Goal: Task Accomplishment & Management: Complete application form

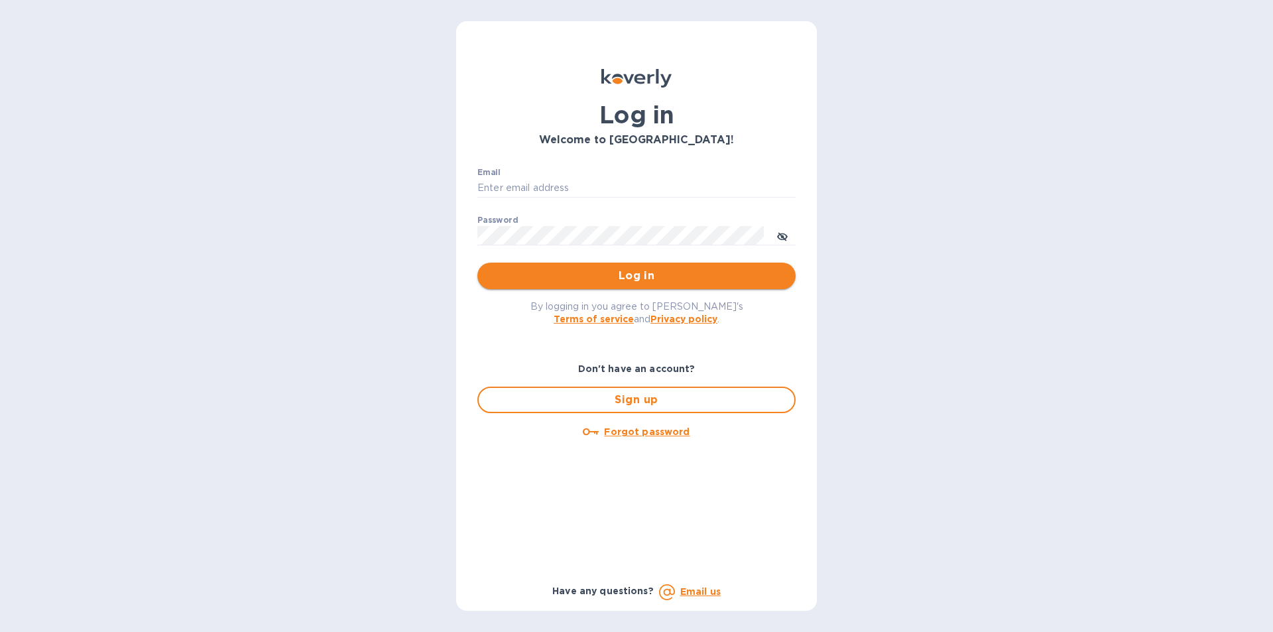
type input "lidia@tasteofspainfoods.com"
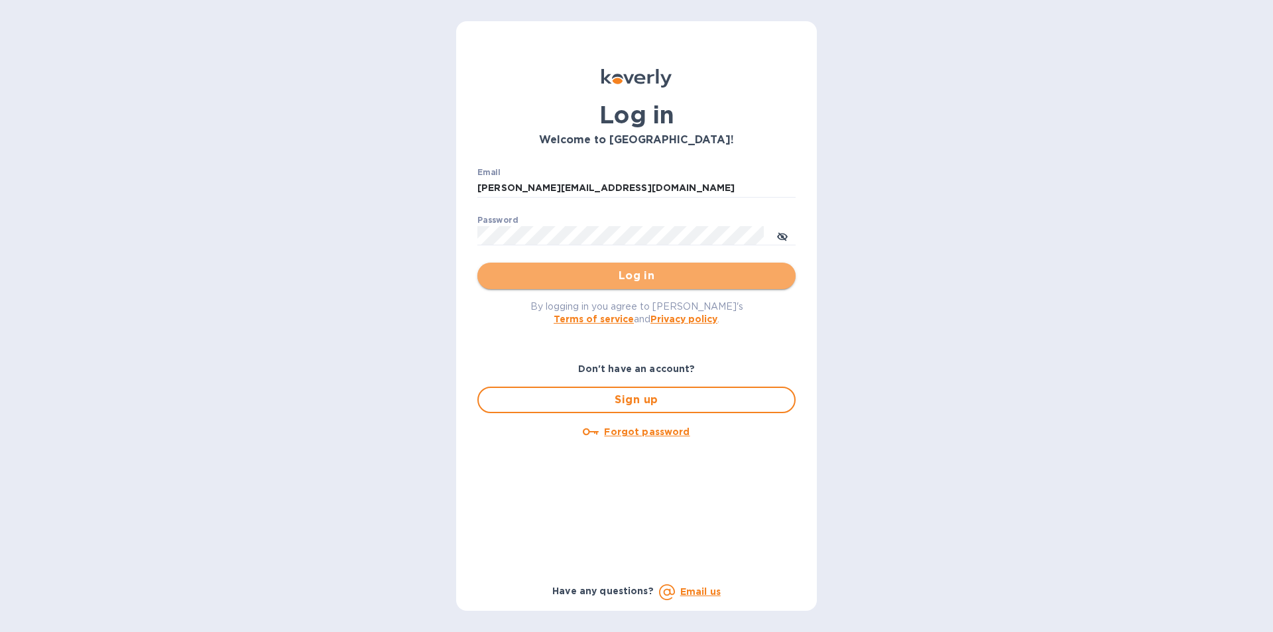
click at [650, 274] on span "Log in" at bounding box center [636, 276] width 297 height 16
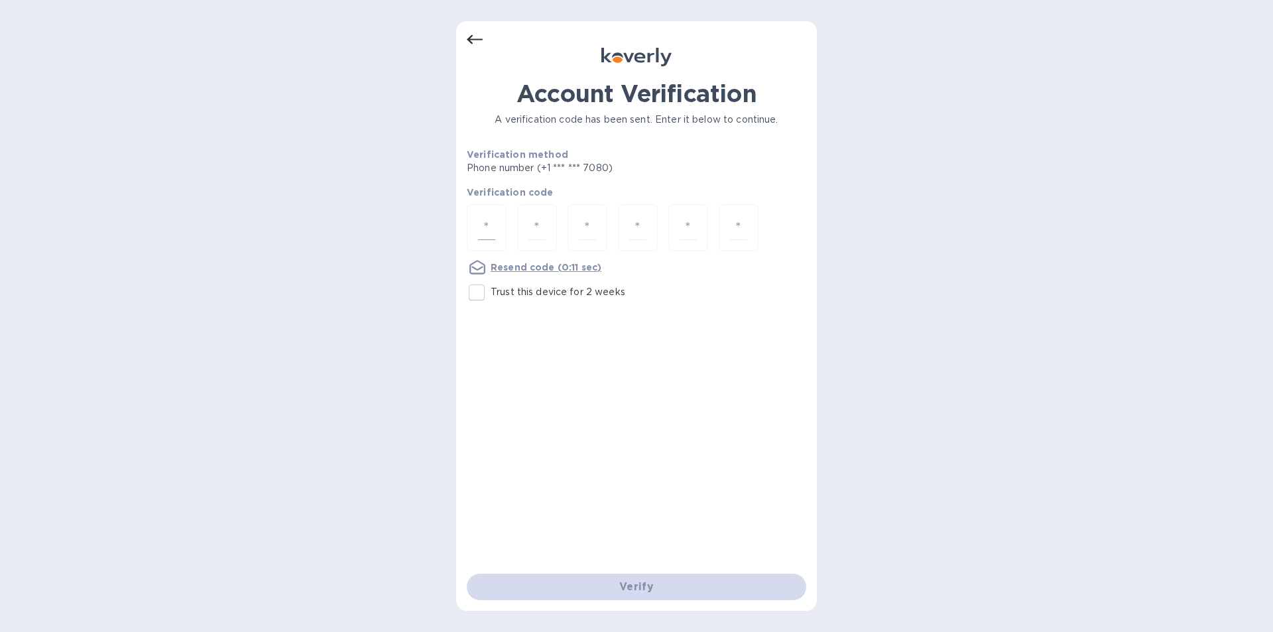
click at [481, 223] on input "number" at bounding box center [486, 227] width 17 height 25
type input "5"
type input "3"
type input "5"
type input "6"
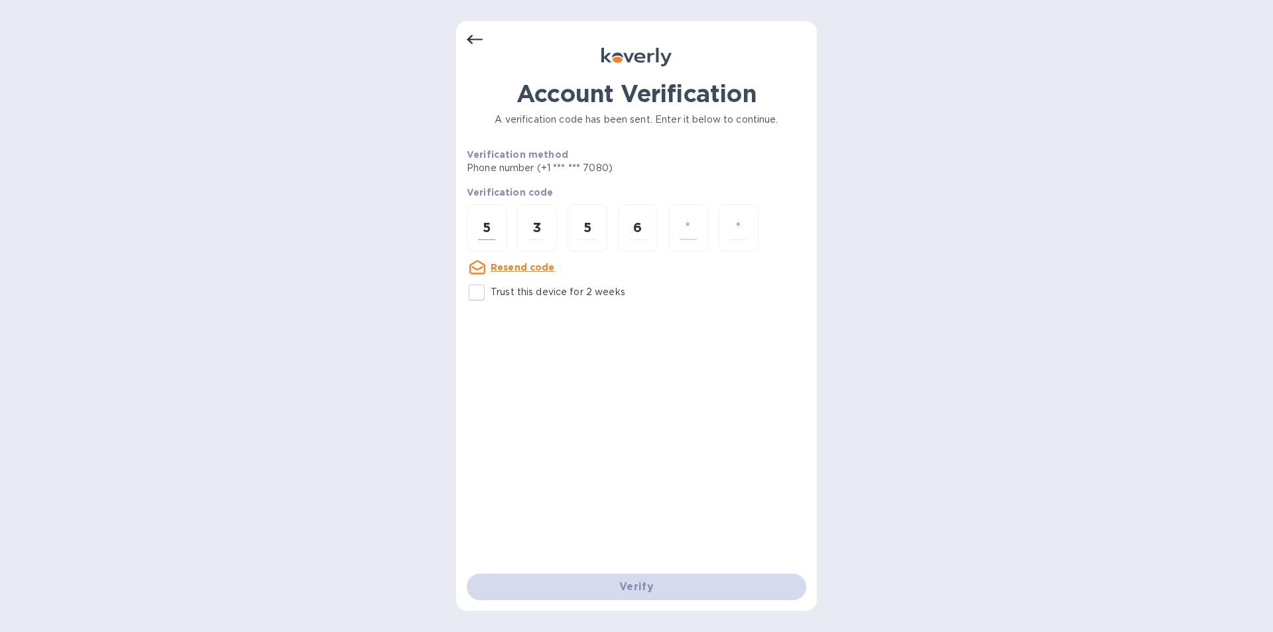
type input "3"
type input "6"
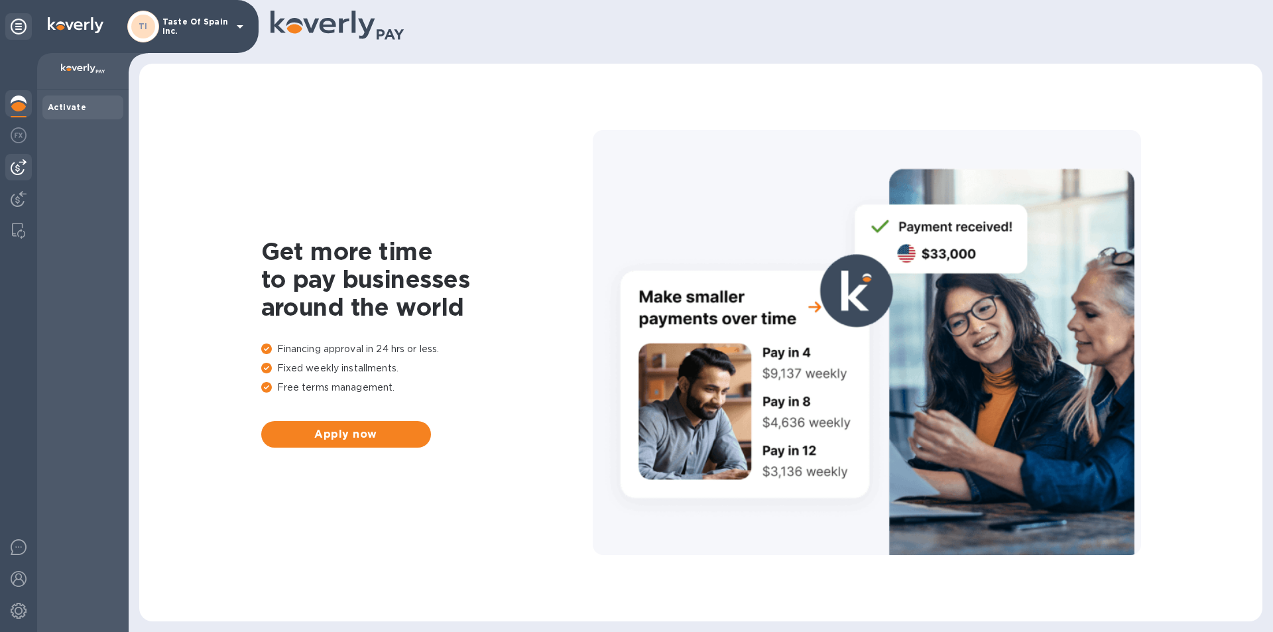
click at [17, 164] on img at bounding box center [19, 167] width 16 height 16
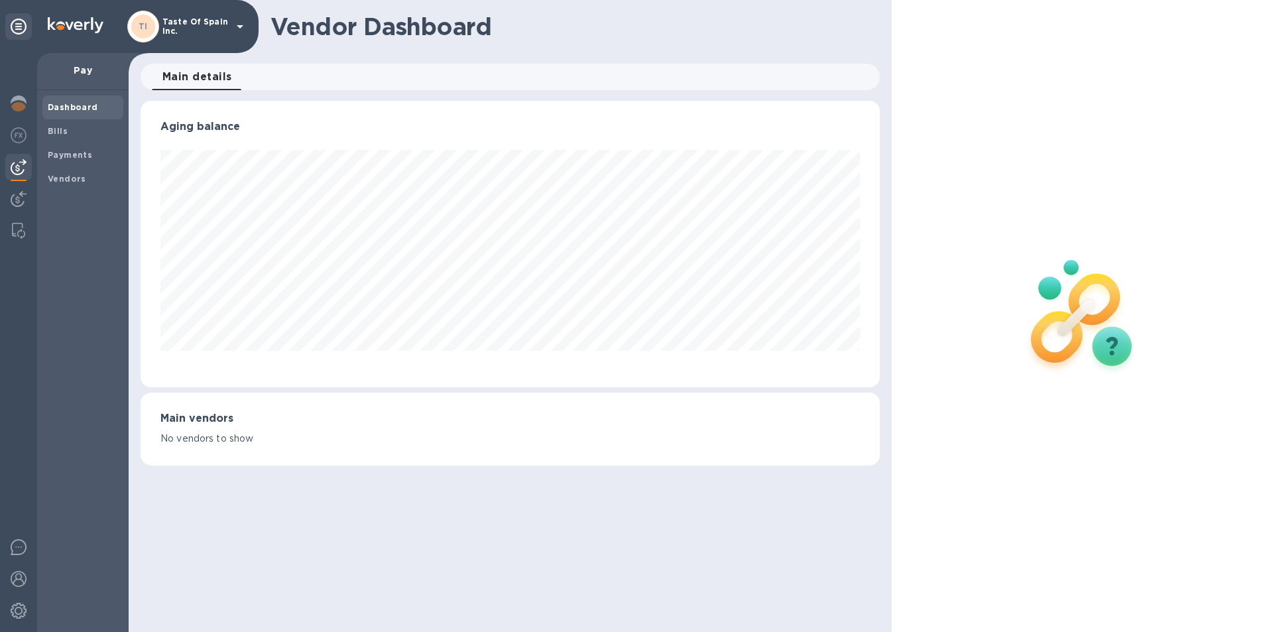
scroll to position [662744, 662297]
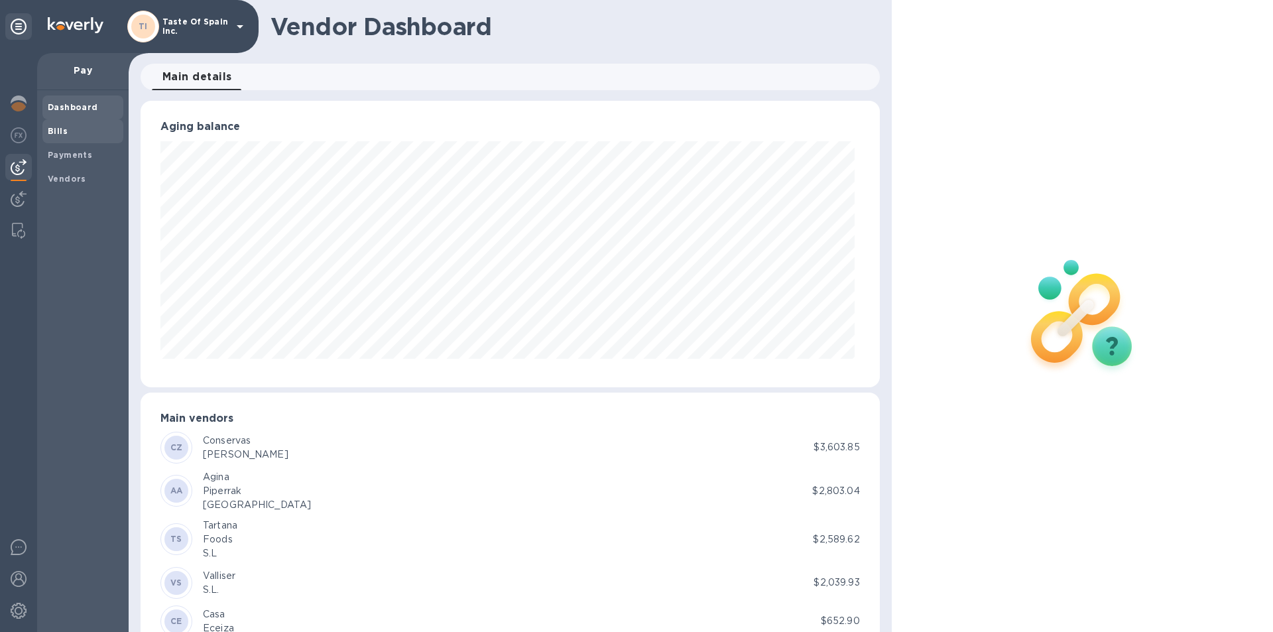
click at [53, 129] on b "Bills" at bounding box center [58, 131] width 20 height 10
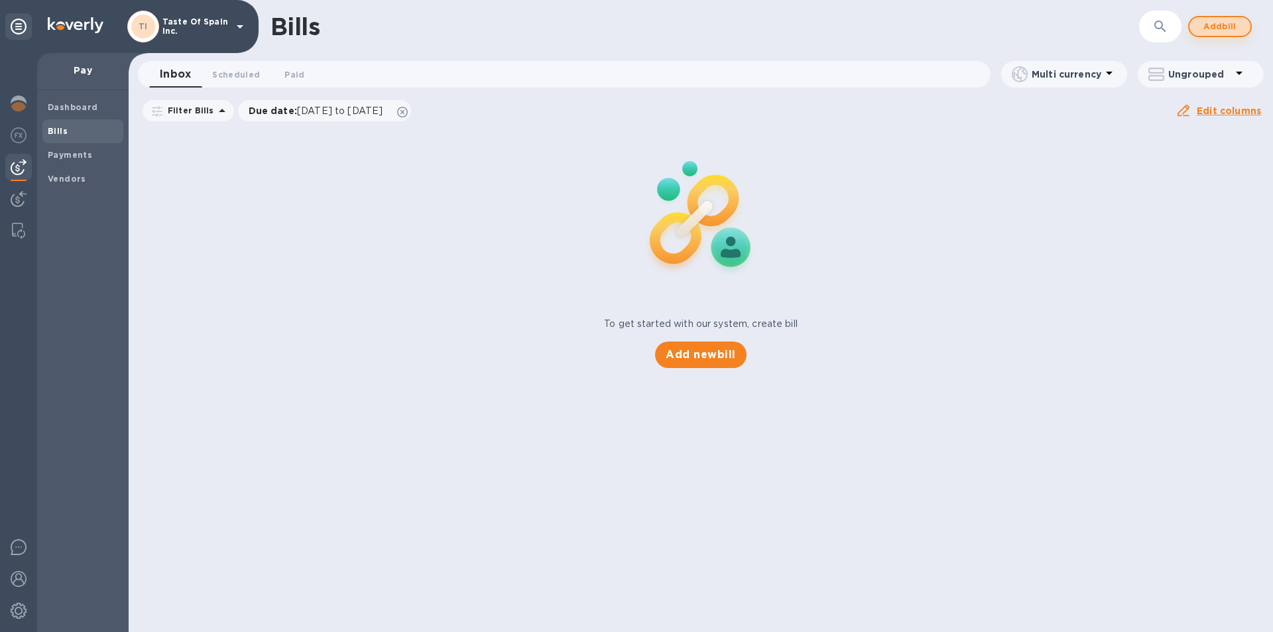
click at [1212, 23] on span "Add bill" at bounding box center [1220, 27] width 40 height 16
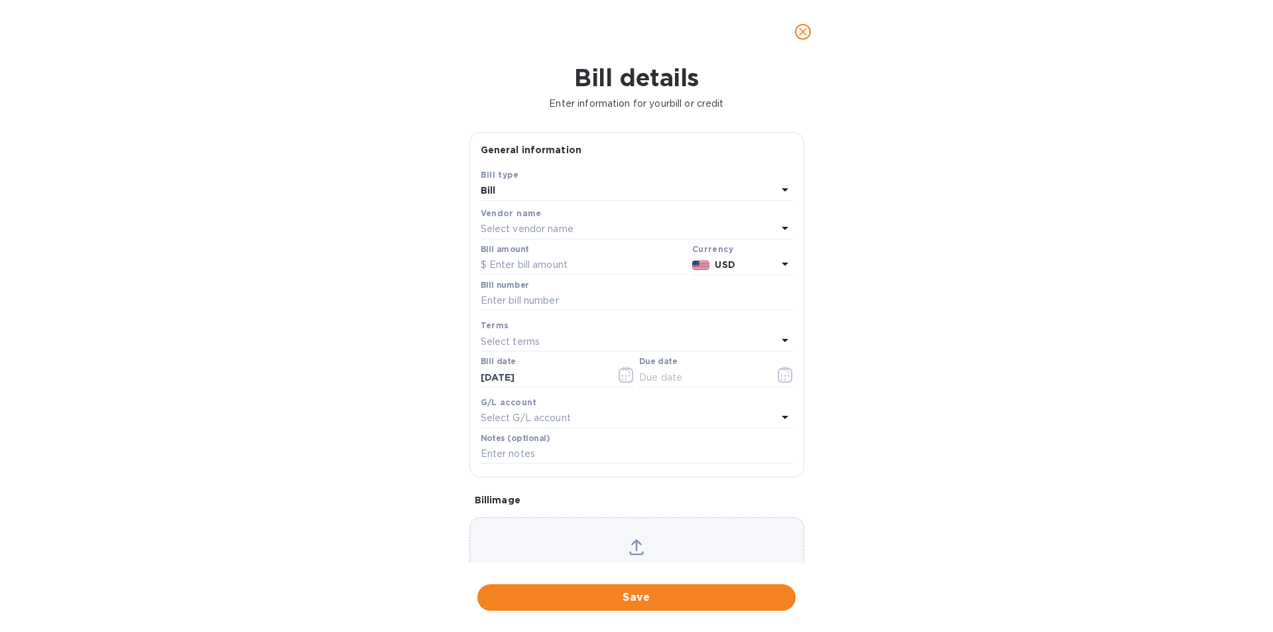
click at [530, 236] on p "Select vendor name" at bounding box center [527, 229] width 93 height 14
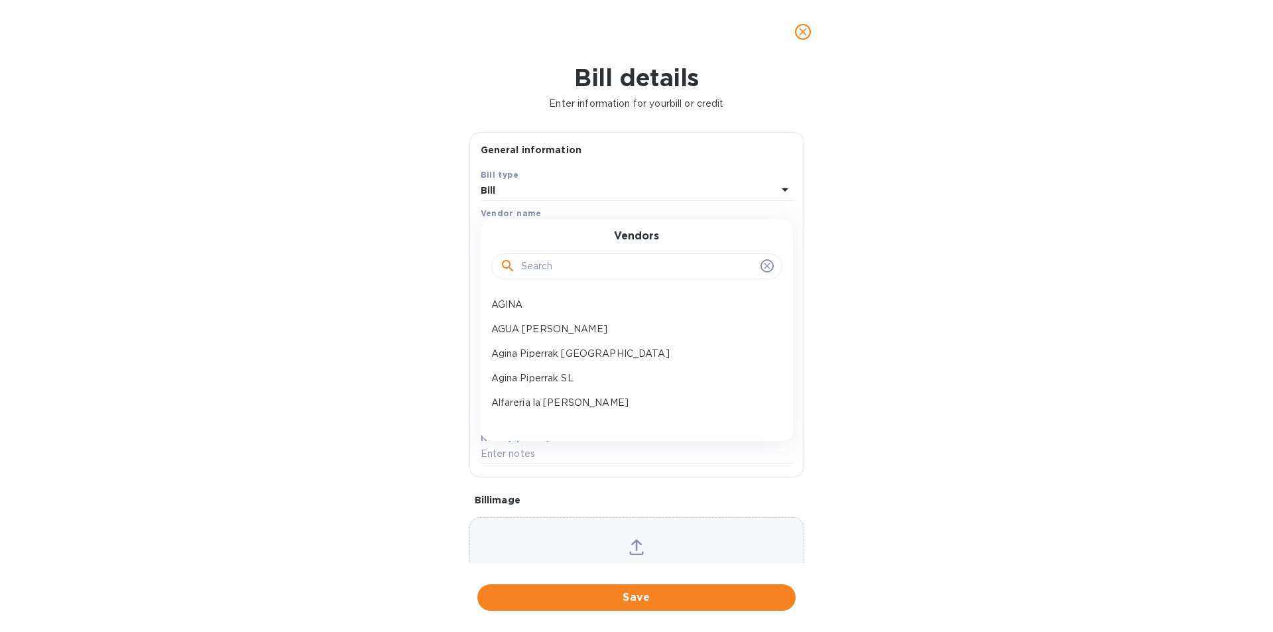
click at [544, 276] on input "text" at bounding box center [638, 267] width 234 height 20
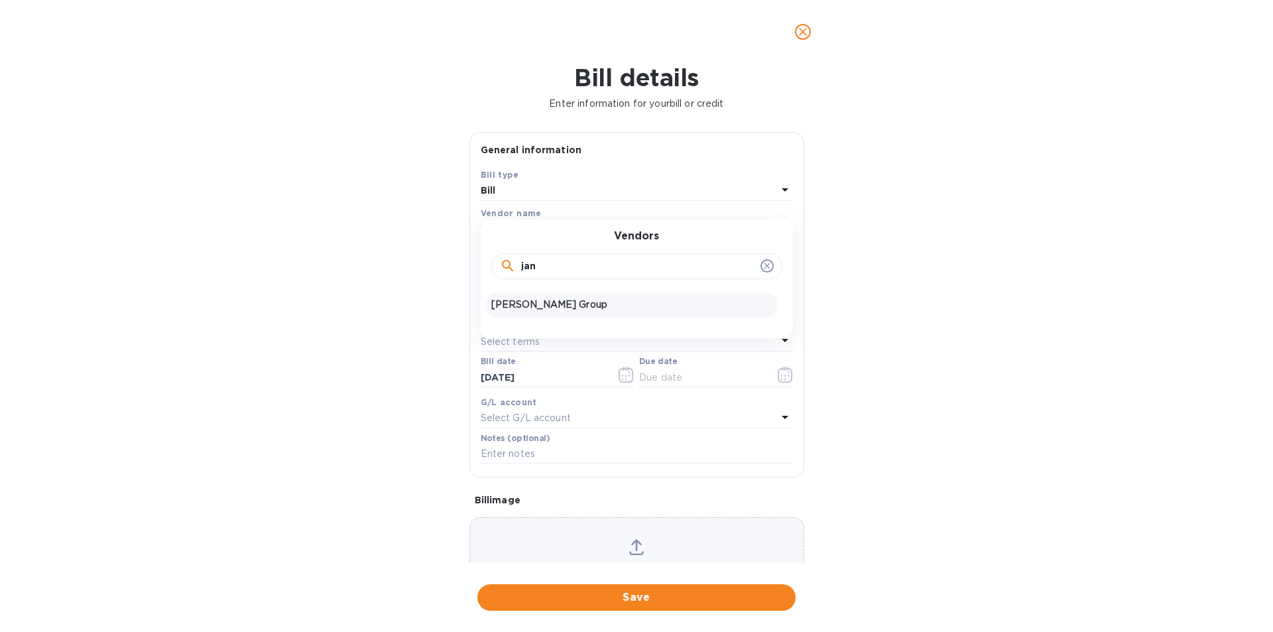
type input "jan"
click at [531, 312] on p "[PERSON_NAME] Group" at bounding box center [631, 305] width 280 height 14
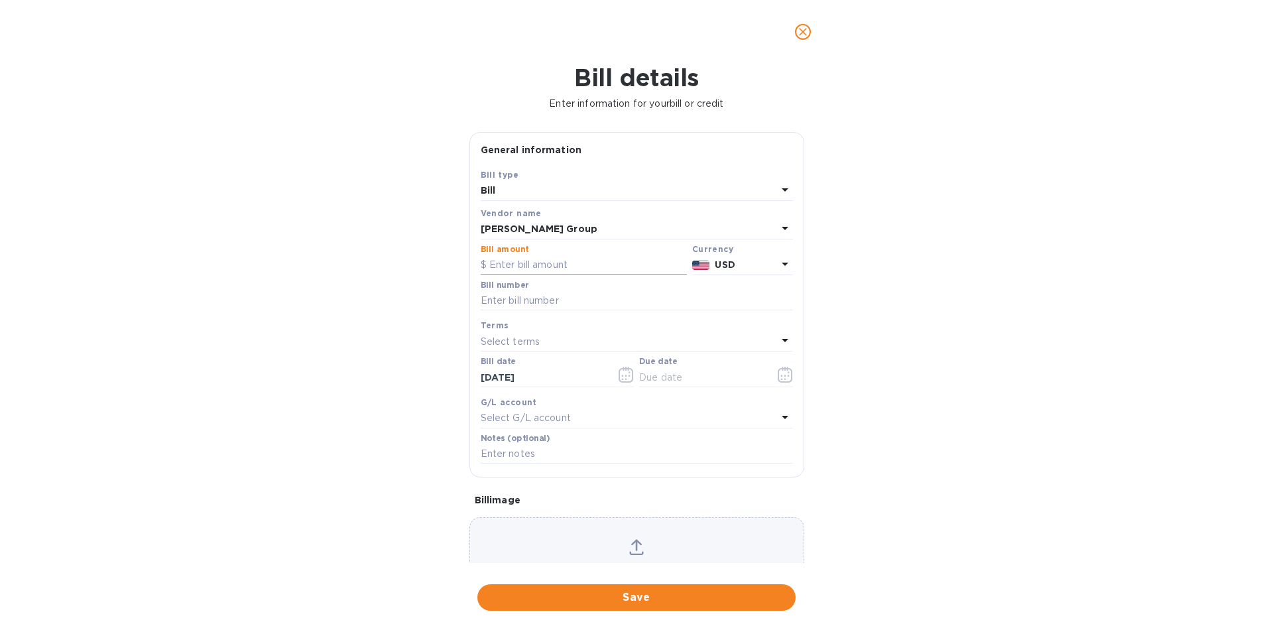
click at [520, 275] on input "text" at bounding box center [584, 265] width 206 height 20
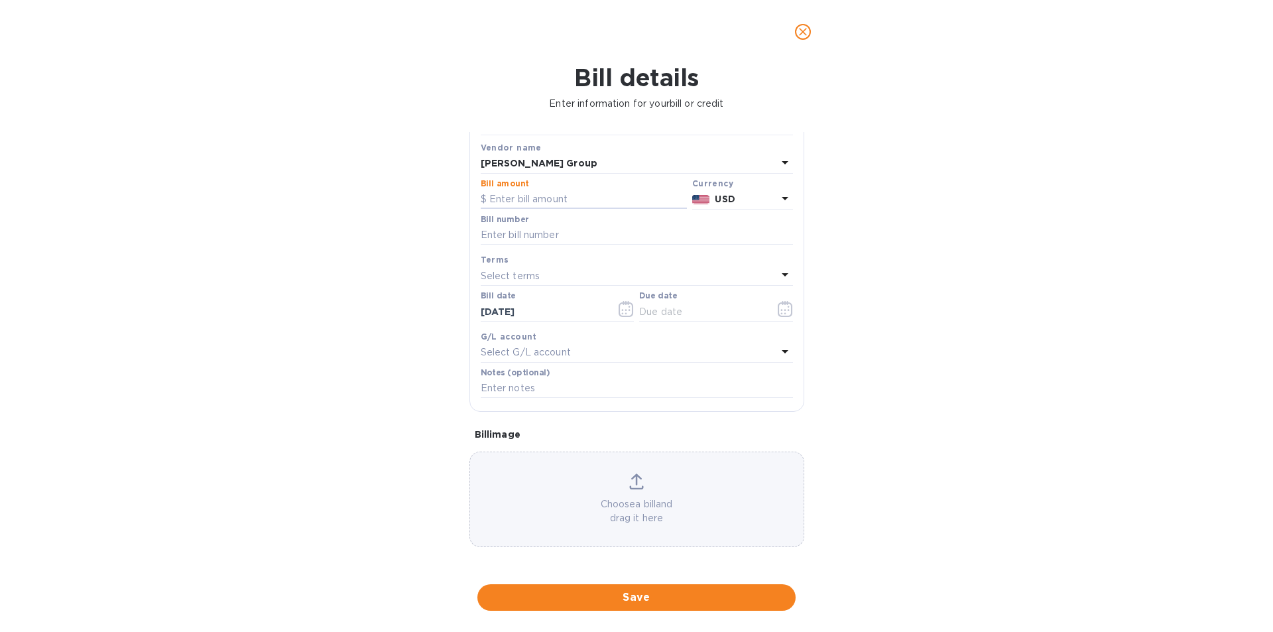
scroll to position [106, 0]
click at [635, 480] on icon at bounding box center [636, 479] width 11 height 12
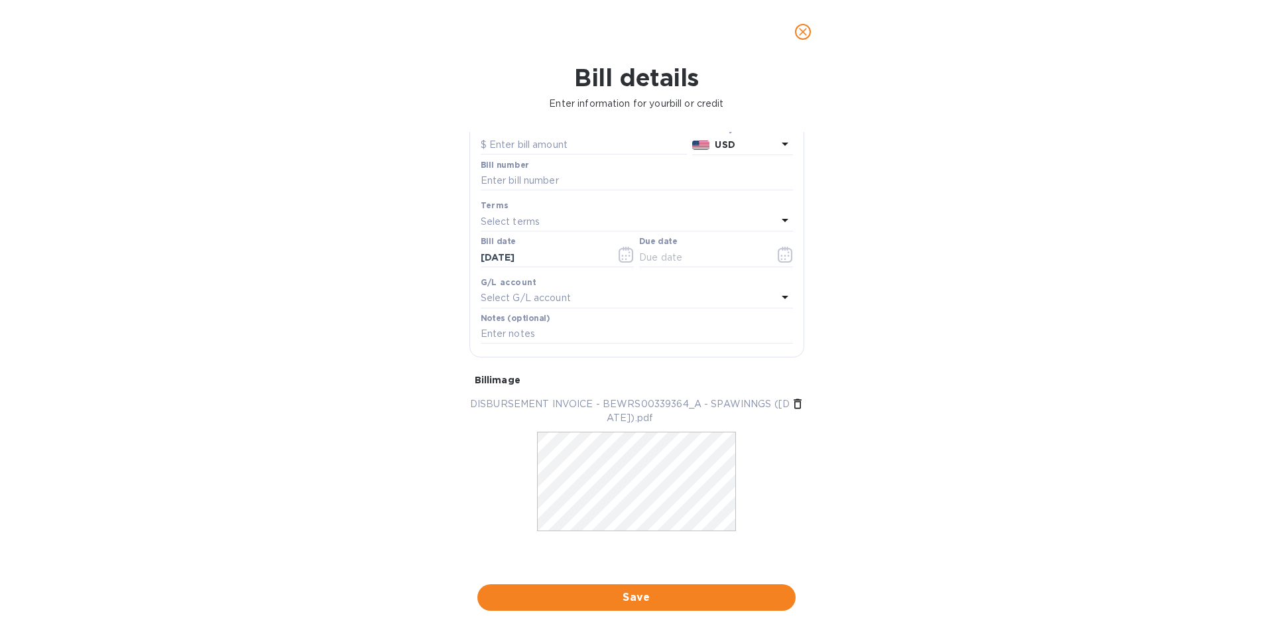
scroll to position [160, 0]
click at [629, 559] on div "DISBURSEMENT INVOICE - BEWRS00339364_A - SPAWINNGS ([DATE]).pdf" at bounding box center [636, 477] width 345 height 171
click at [629, 601] on span "Save" at bounding box center [636, 597] width 297 height 16
click at [550, 166] on input "text" at bounding box center [637, 157] width 312 height 20
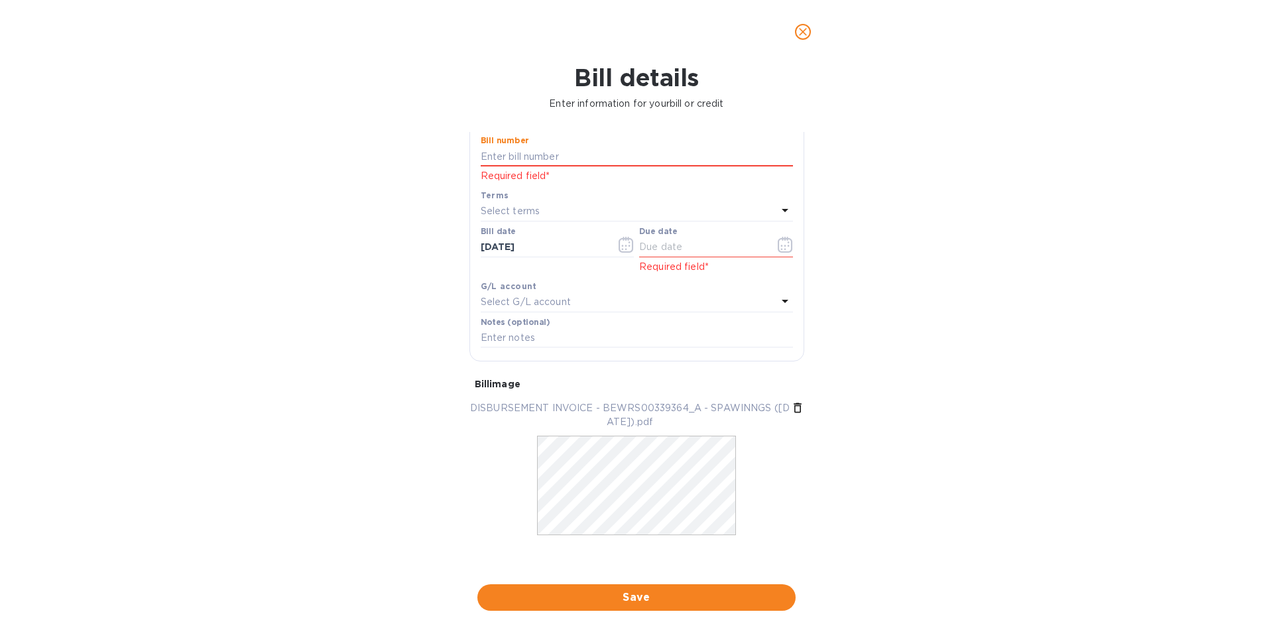
click at [686, 429] on p "DISBURSEMENT INVOICE - BEWRS00339364_A - SPAWINNGS ([DATE]).pdf" at bounding box center [630, 415] width 322 height 28
click at [506, 166] on input "text" at bounding box center [637, 157] width 312 height 20
type input "BEWRS00339364/A"
drag, startPoint x: 653, startPoint y: 273, endPoint x: 671, endPoint y: 273, distance: 17.9
click at [653, 257] on input "text" at bounding box center [701, 247] width 125 height 20
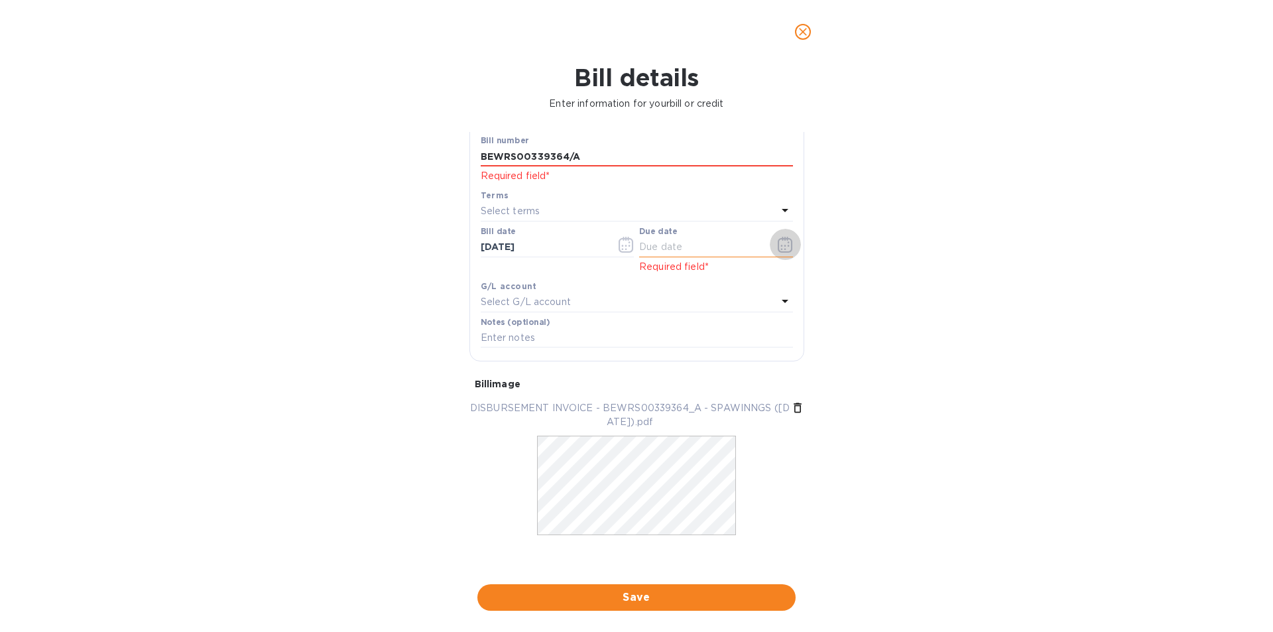
click at [785, 253] on icon "button" at bounding box center [785, 245] width 15 height 16
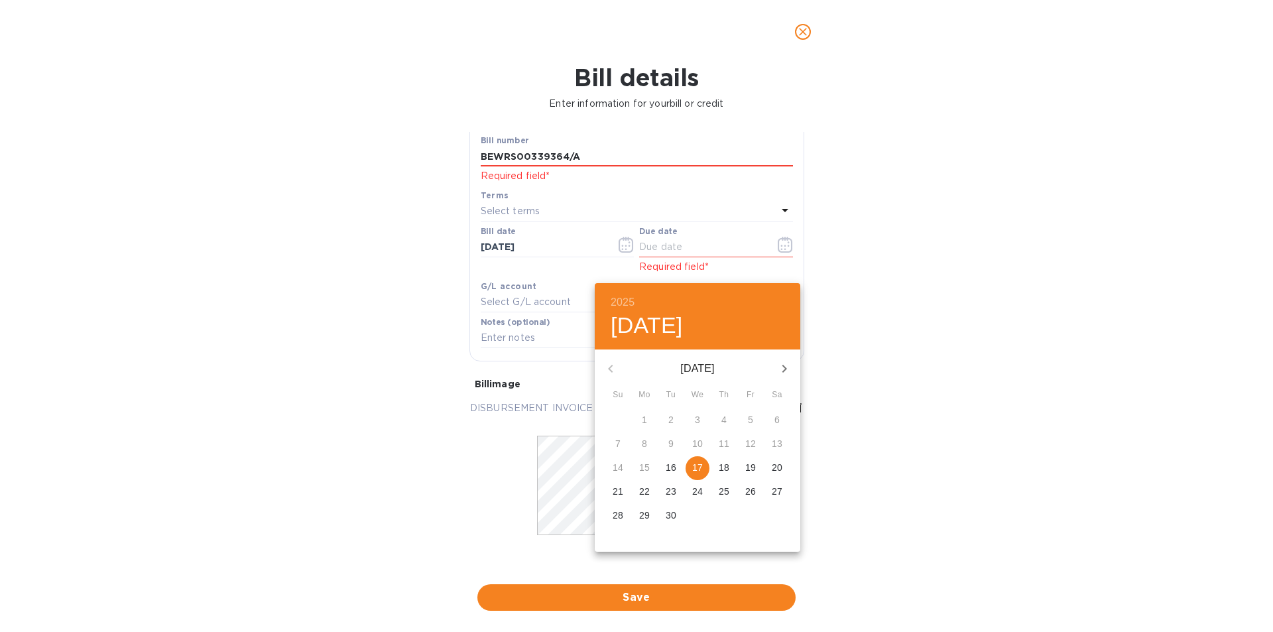
click at [703, 466] on p "17" at bounding box center [697, 467] width 11 height 13
type input "[DATE]"
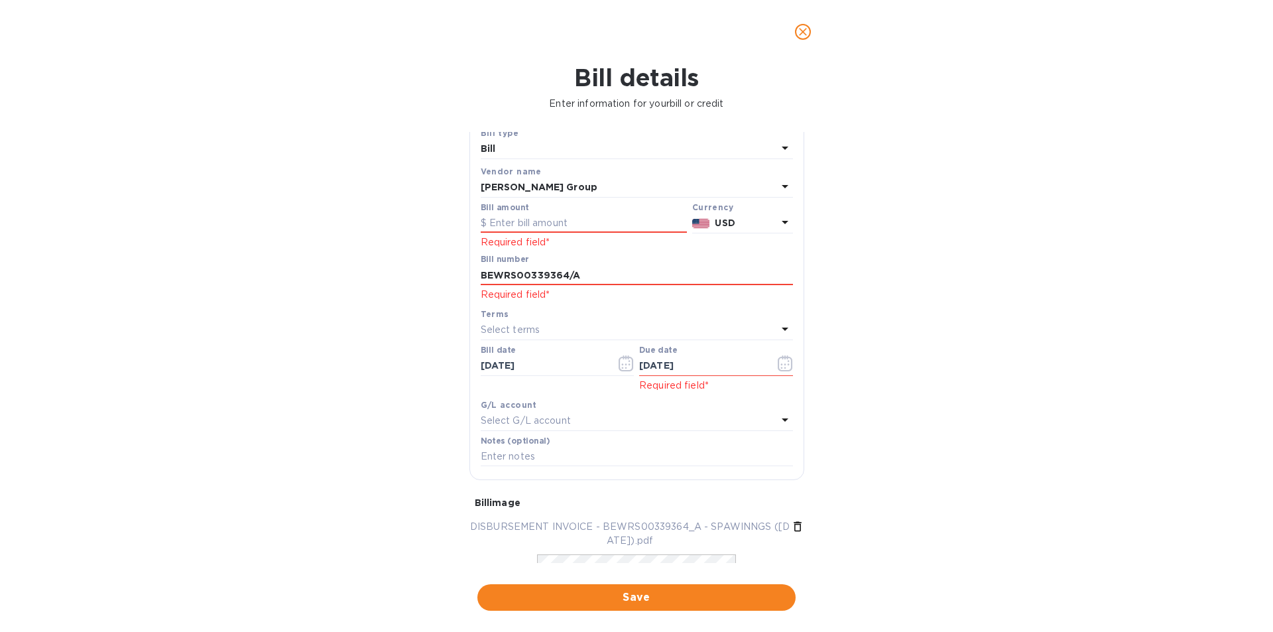
scroll to position [15, 0]
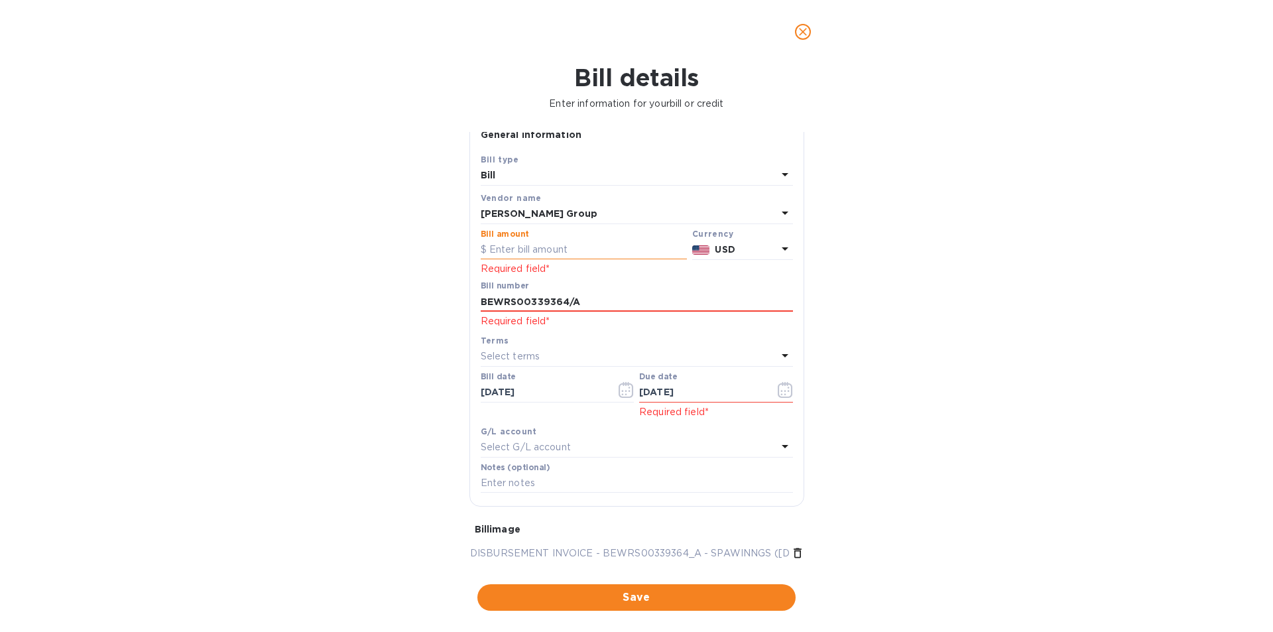
click at [540, 260] on input "text" at bounding box center [584, 250] width 206 height 20
type input "4,063.53"
click at [546, 312] on input "BEWRS00339364/A" at bounding box center [637, 302] width 312 height 20
click at [580, 260] on input "4,063.53" at bounding box center [588, 250] width 198 height 20
click at [690, 347] on div "Terms" at bounding box center [637, 341] width 312 height 14
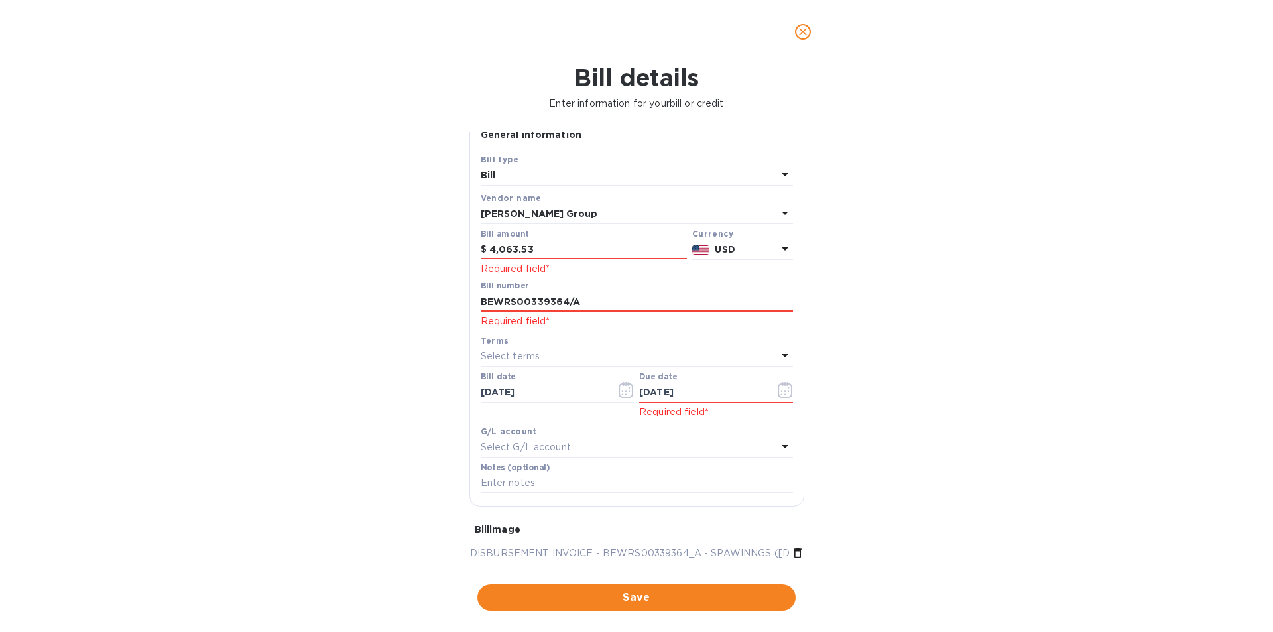
click at [656, 438] on div "G/L account" at bounding box center [637, 431] width 312 height 14
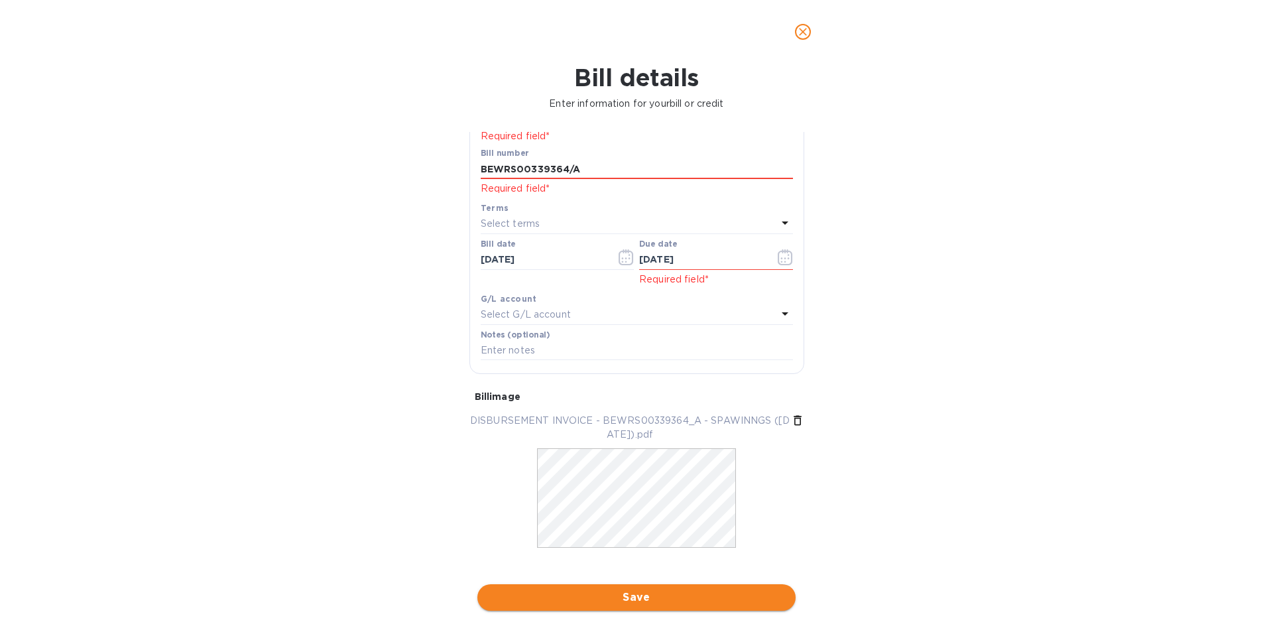
click at [625, 592] on span "Save" at bounding box center [636, 597] width 297 height 16
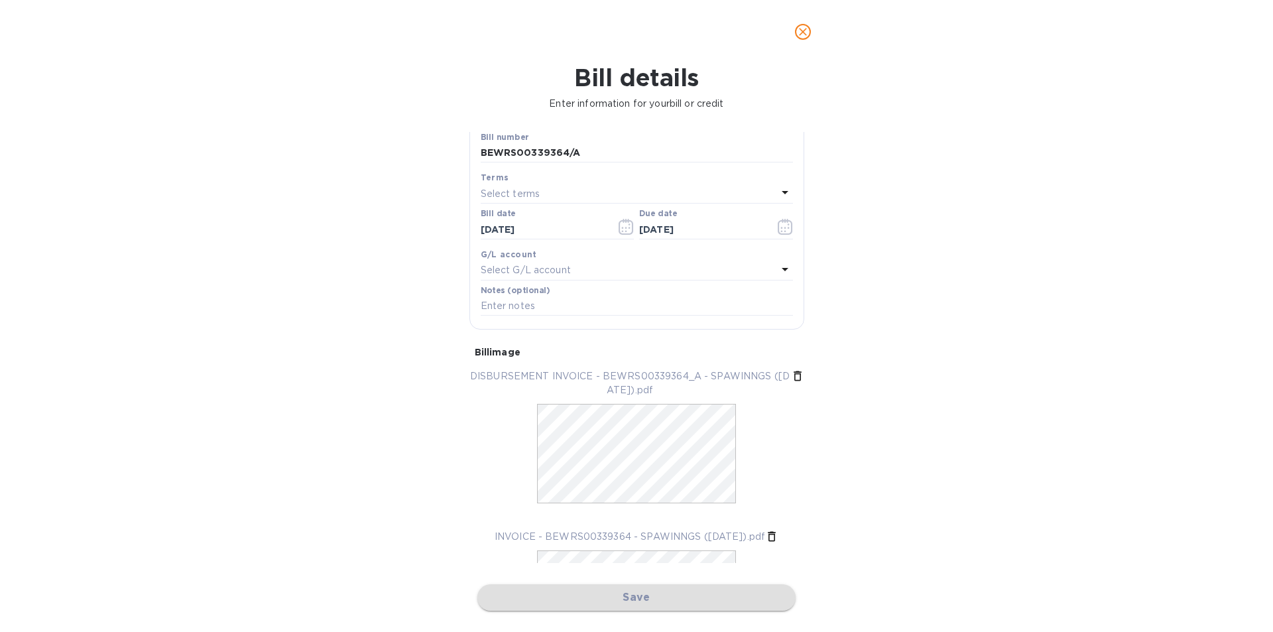
scroll to position [151, 0]
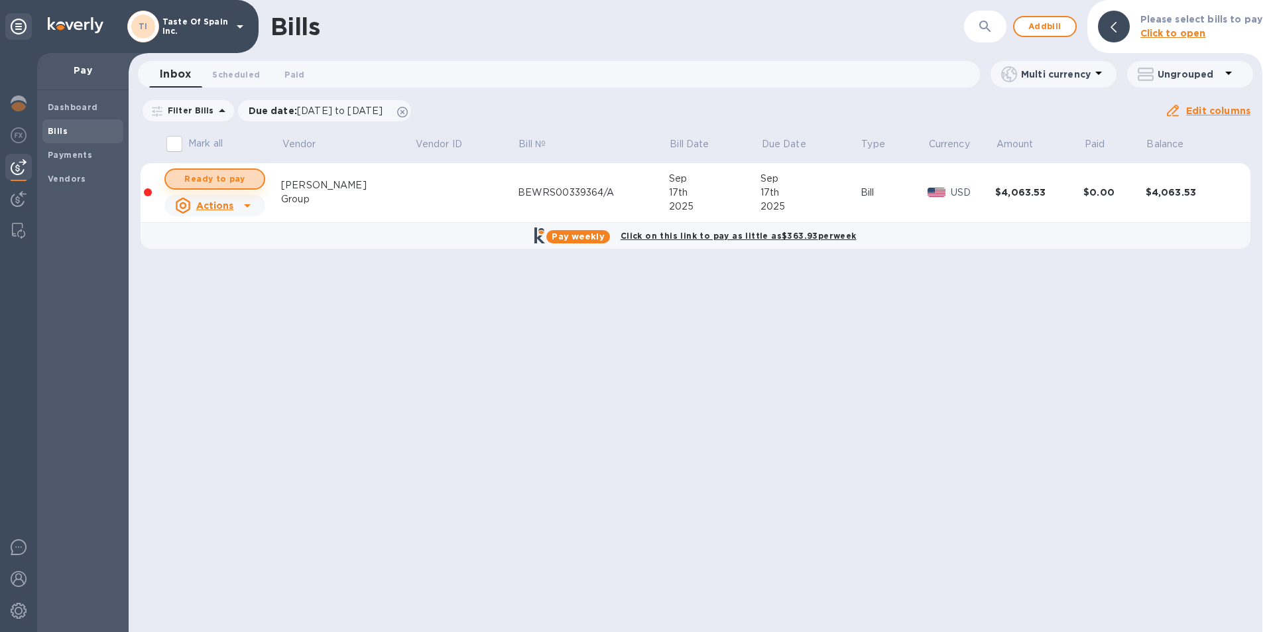
click at [237, 180] on span "Ready to pay" at bounding box center [214, 179] width 77 height 16
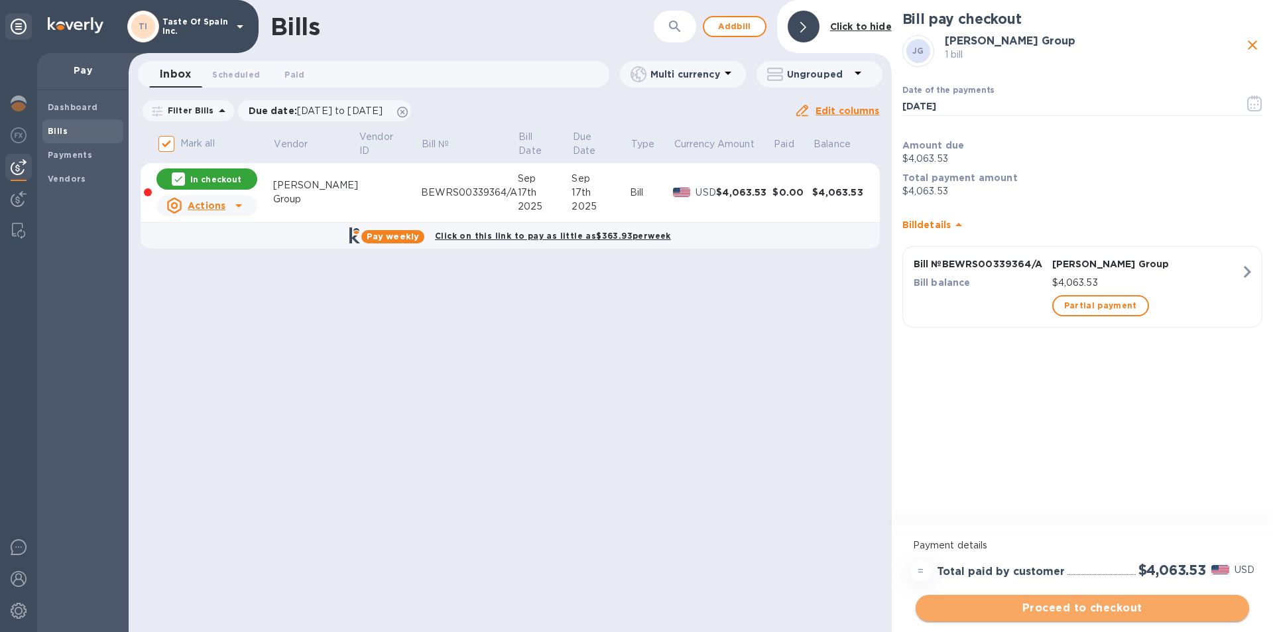
click at [1142, 611] on span "Proceed to checkout" at bounding box center [1082, 608] width 312 height 16
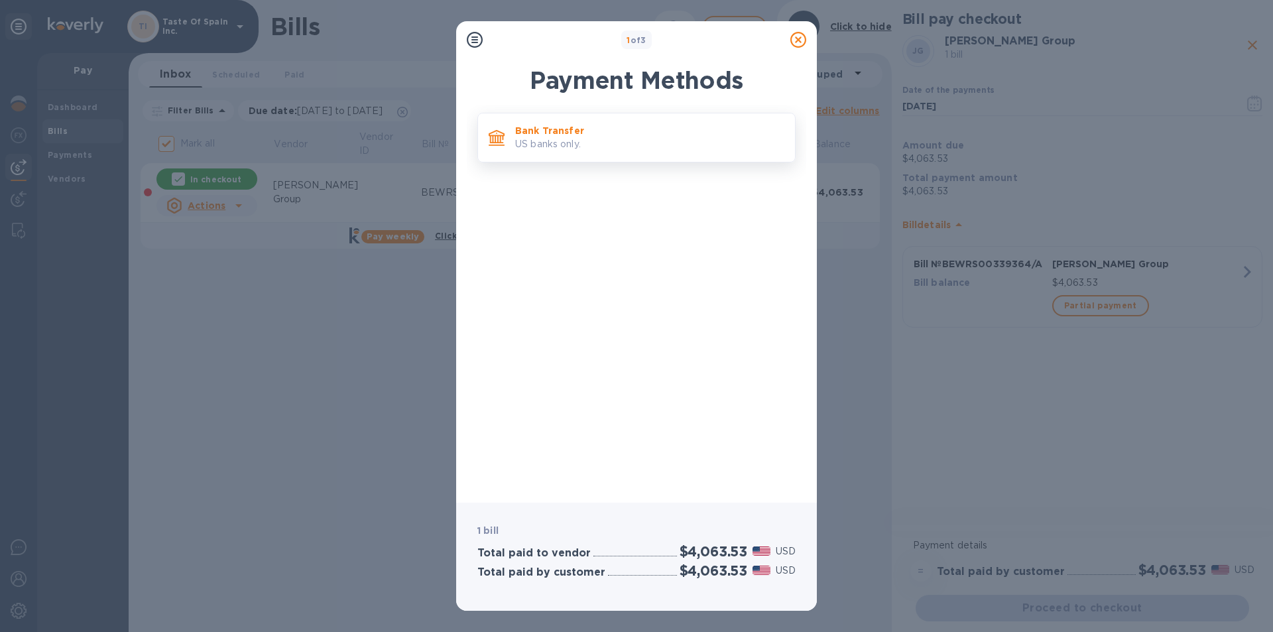
click at [572, 134] on p "Bank Transfer" at bounding box center [649, 130] width 269 height 13
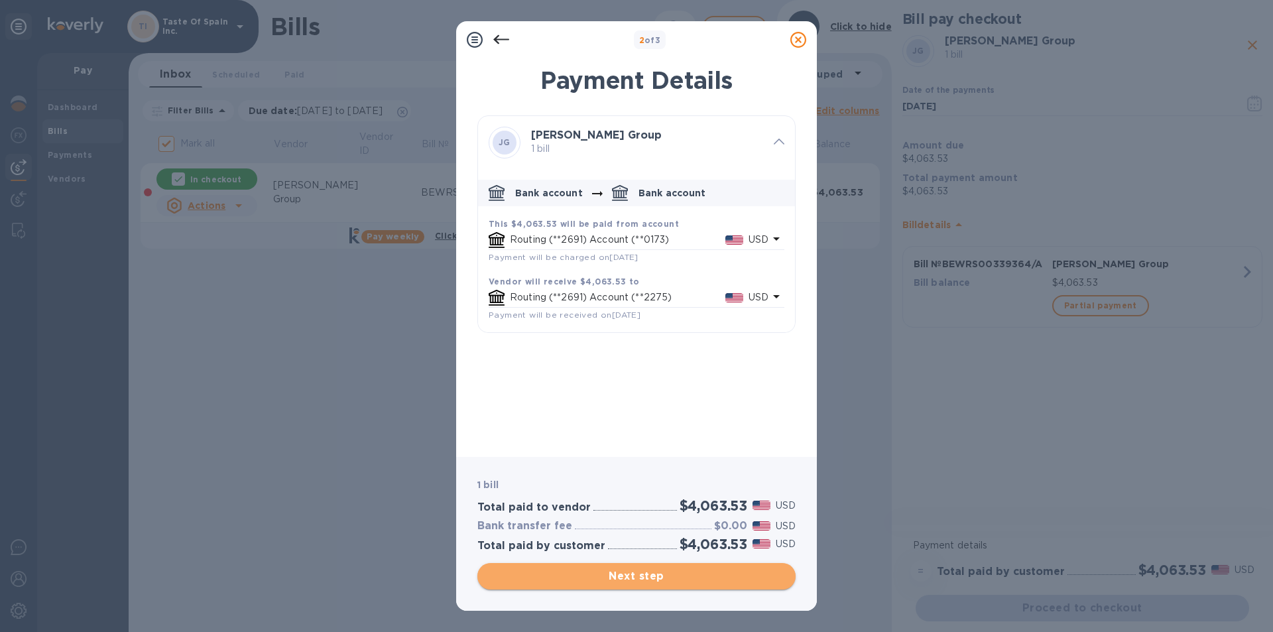
click at [688, 573] on span "Next step" at bounding box center [636, 576] width 297 height 16
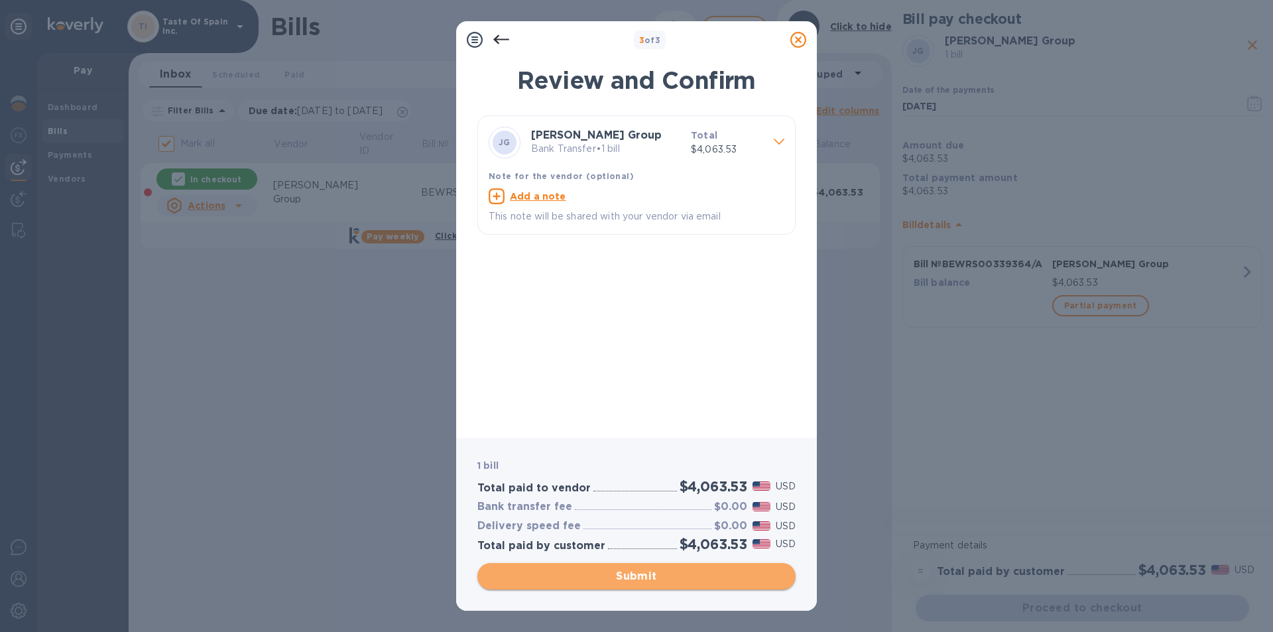
click at [688, 573] on span "Submit" at bounding box center [636, 576] width 297 height 16
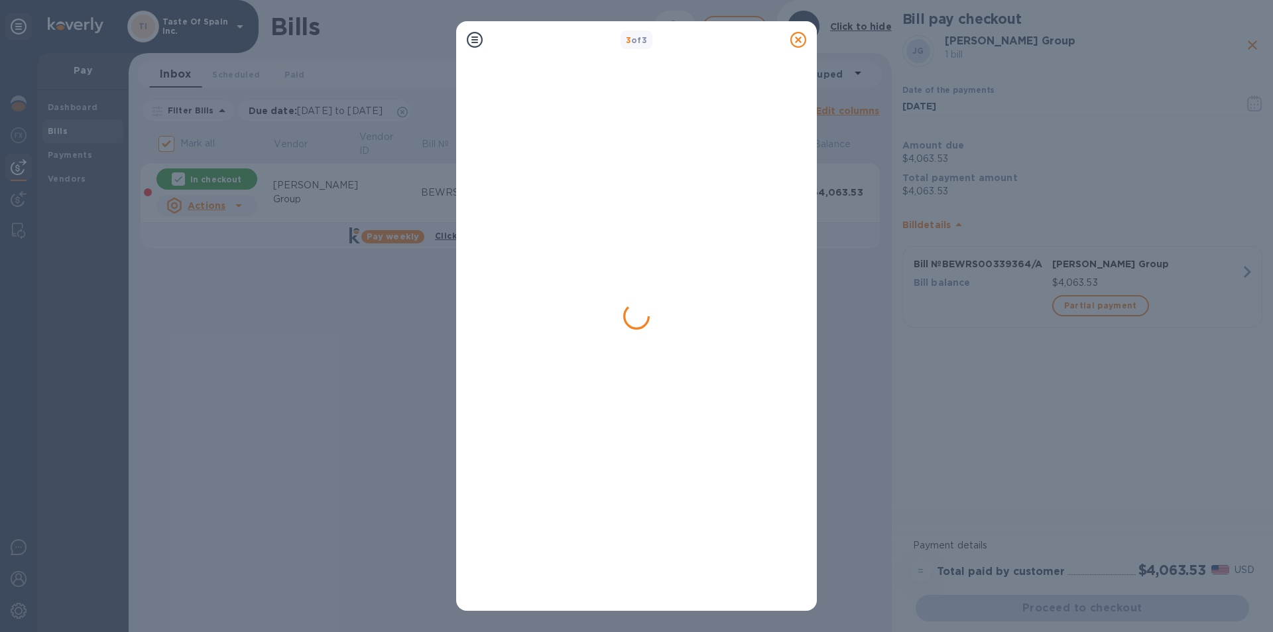
checkbox input "false"
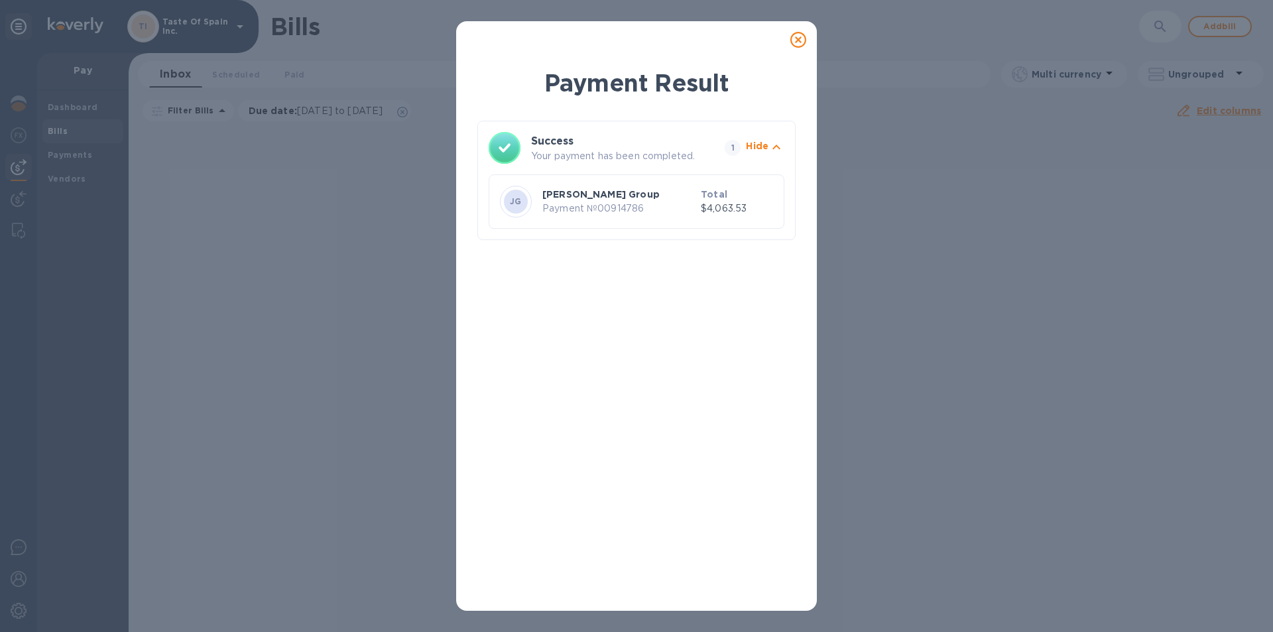
click at [796, 39] on icon at bounding box center [798, 40] width 16 height 16
